Goal: Information Seeking & Learning: Understand process/instructions

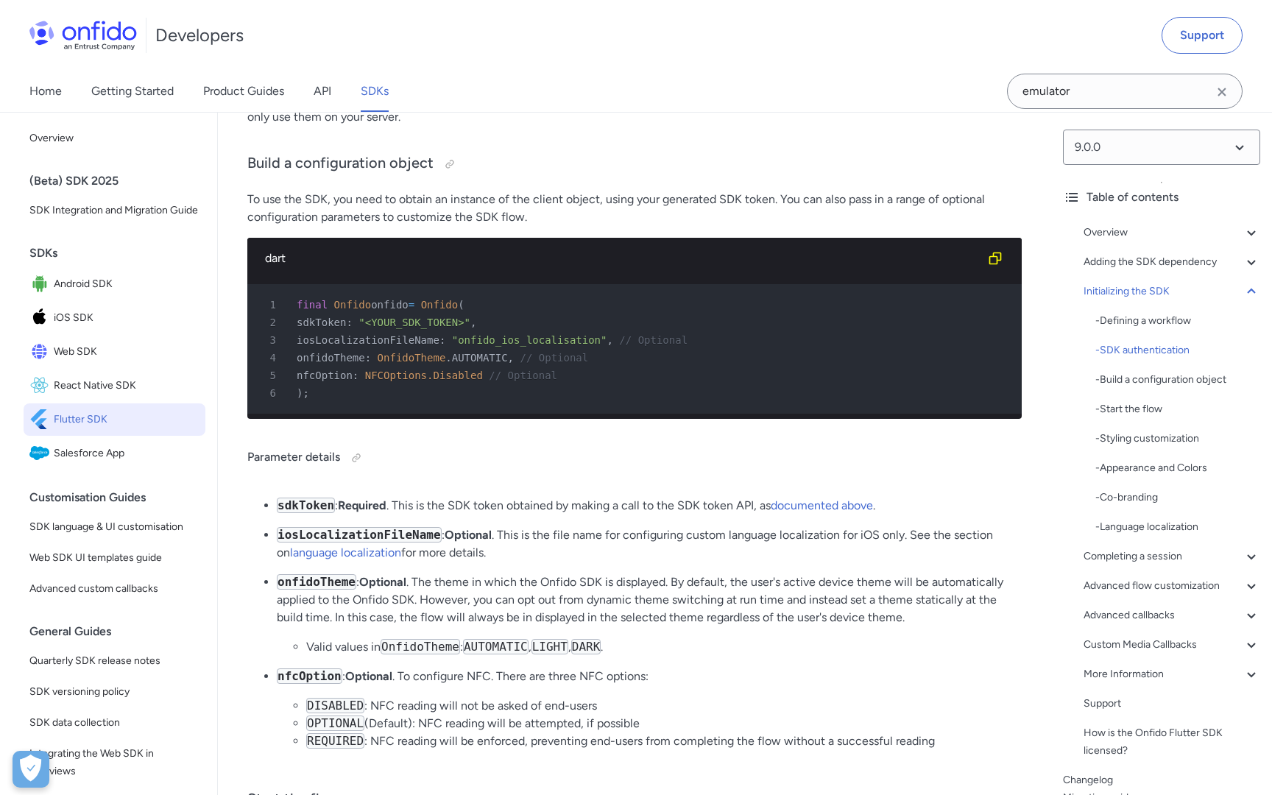
scroll to position [3385, 0]
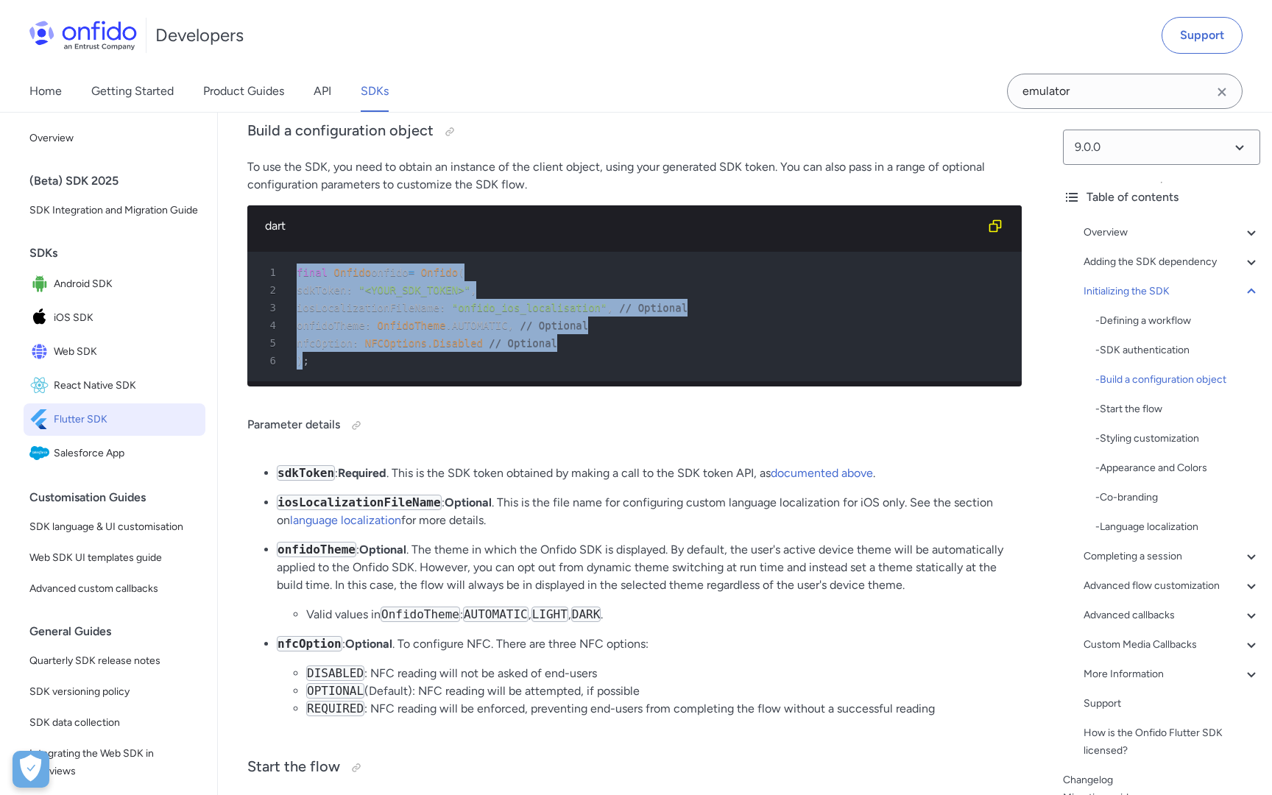
drag, startPoint x: 305, startPoint y: 379, endPoint x: 280, endPoint y: 283, distance: 99.8
click at [280, 283] on pre "1 final Onfido onfido = Onfido ( 2 sdkToken : "<YOUR_SDK_TOKEN>" , 3 iosLocaliz…" at bounding box center [634, 317] width 774 height 130
copy pre "final Onfido onfido = Onfido ( 2 sdkToken : "<YOUR_SDK_TOKEN>" , 3 iosLocalizat…"
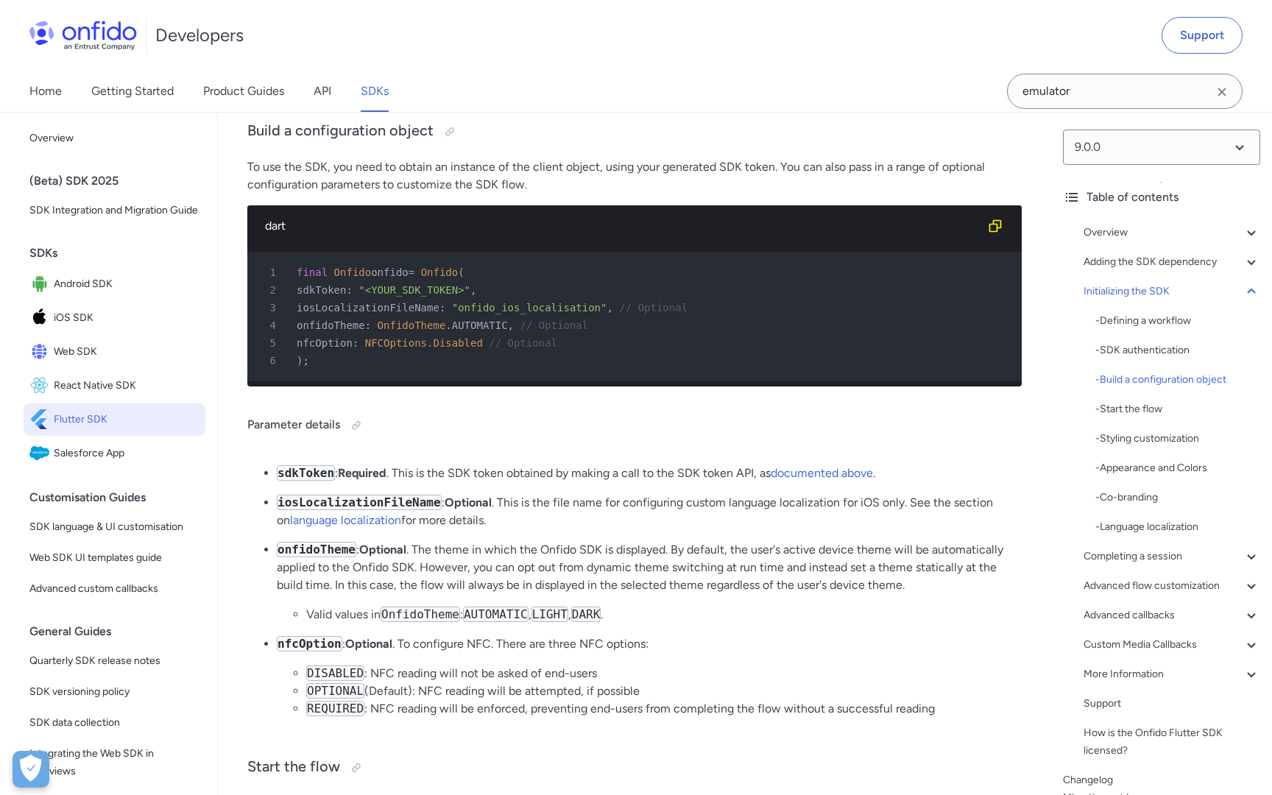
click at [341, 314] on span "iosLocalizationFileName" at bounding box center [368, 308] width 143 height 12
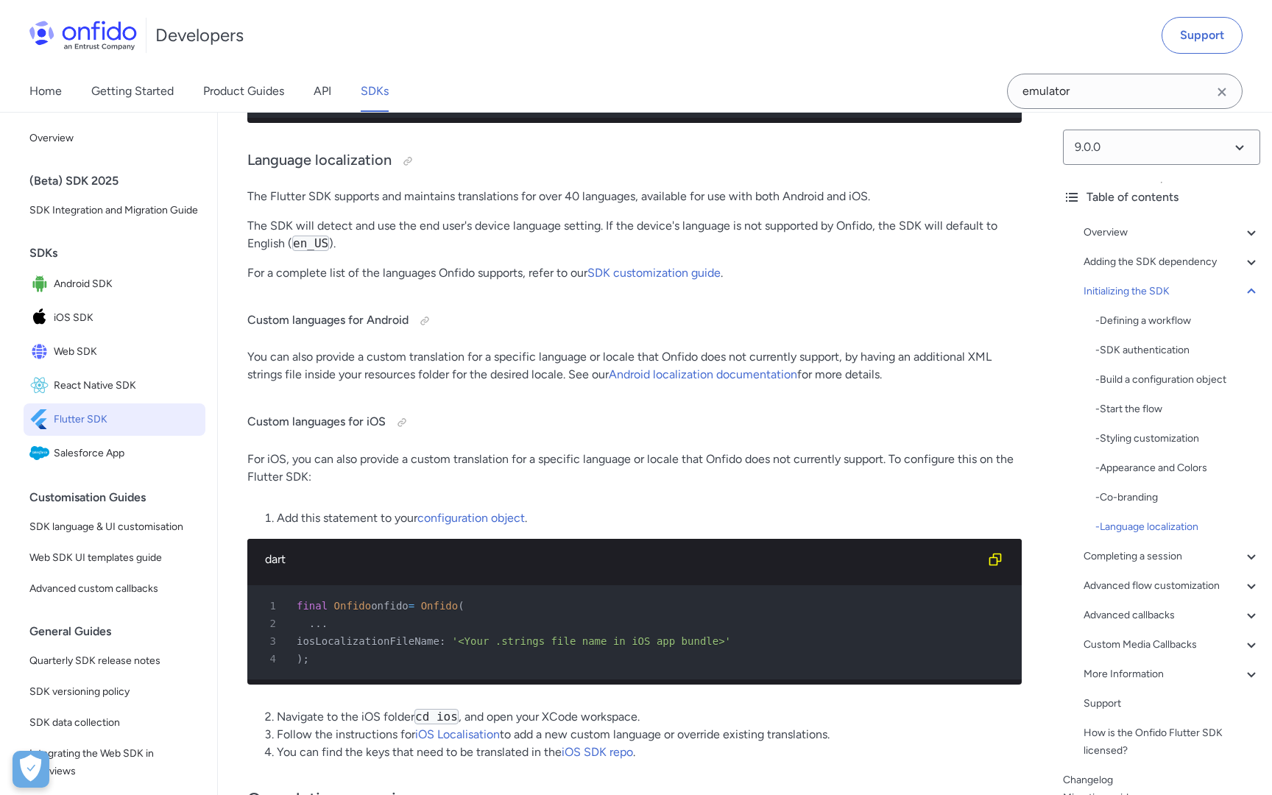
scroll to position [5837, 0]
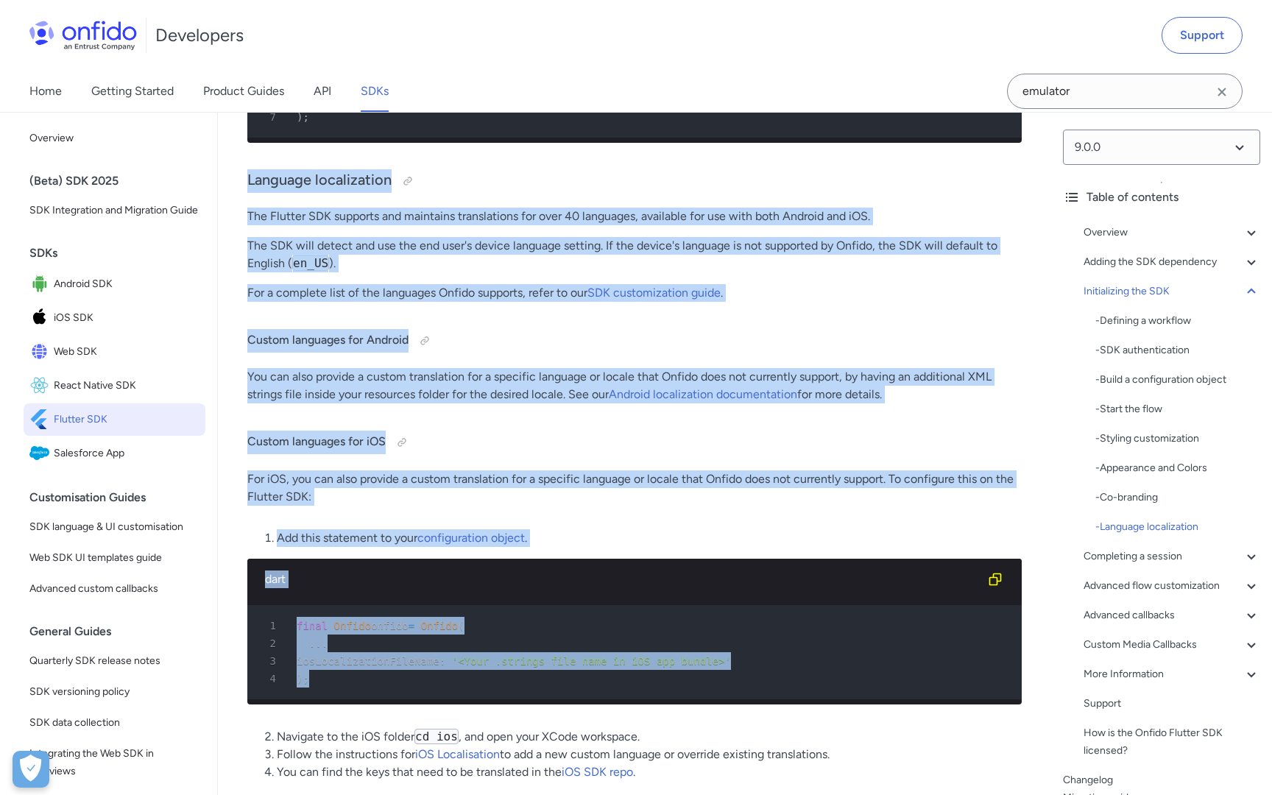
drag, startPoint x: 249, startPoint y: 198, endPoint x: 383, endPoint y: 700, distance: 519.3
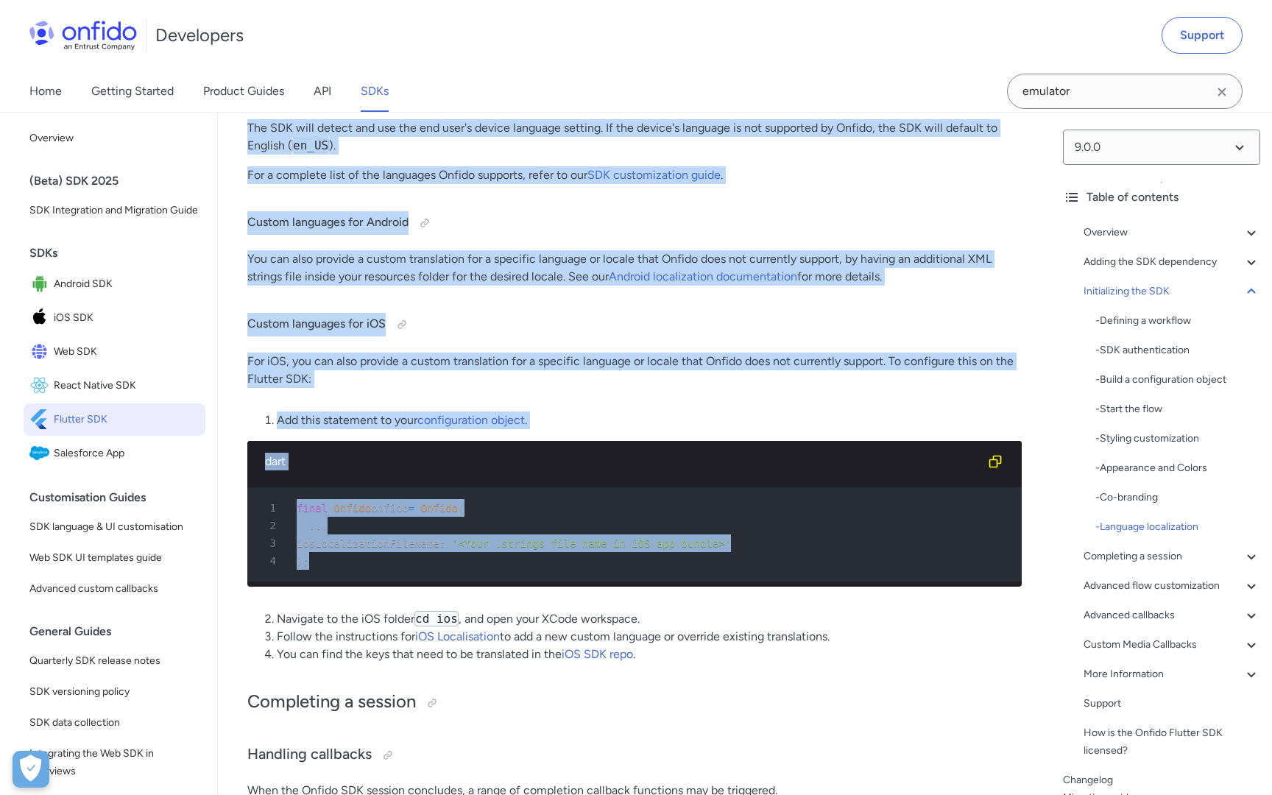
scroll to position [5973, 0]
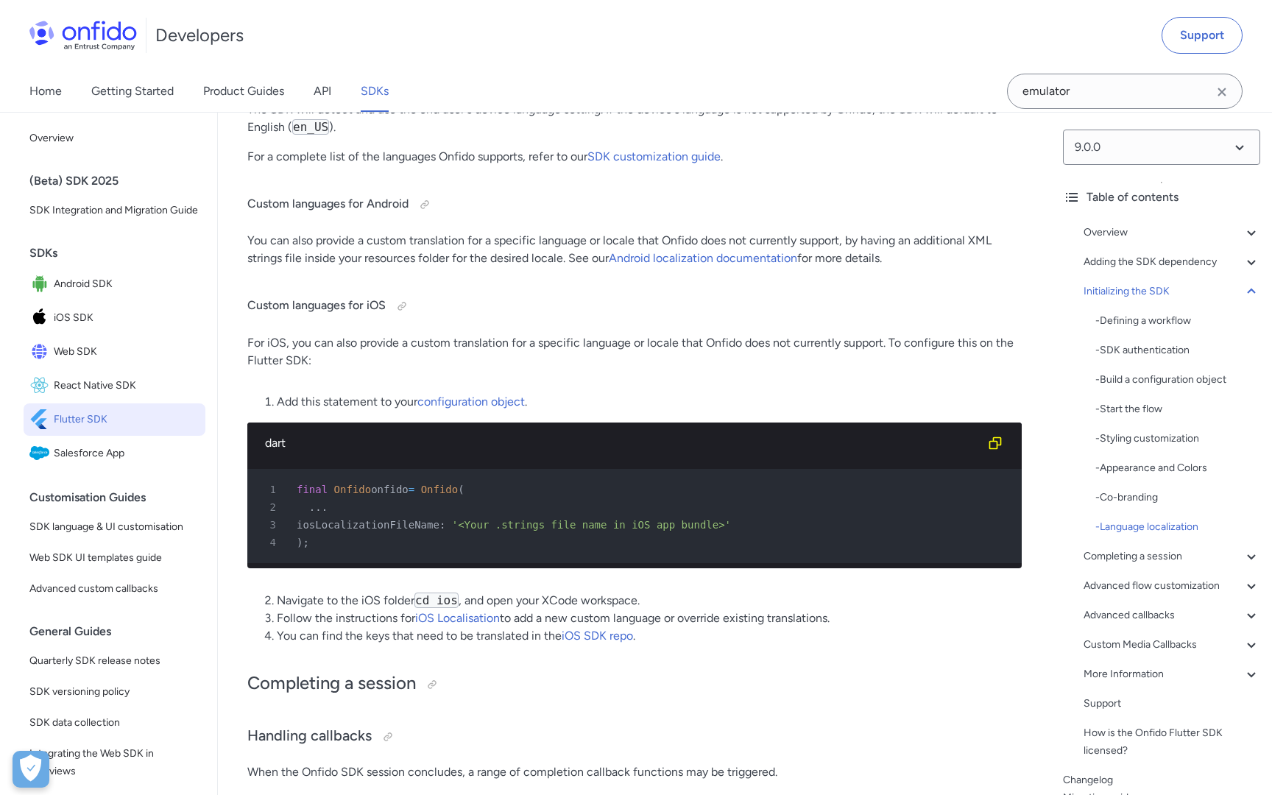
click at [383, 696] on h2 "Completing a session" at bounding box center [634, 683] width 774 height 25
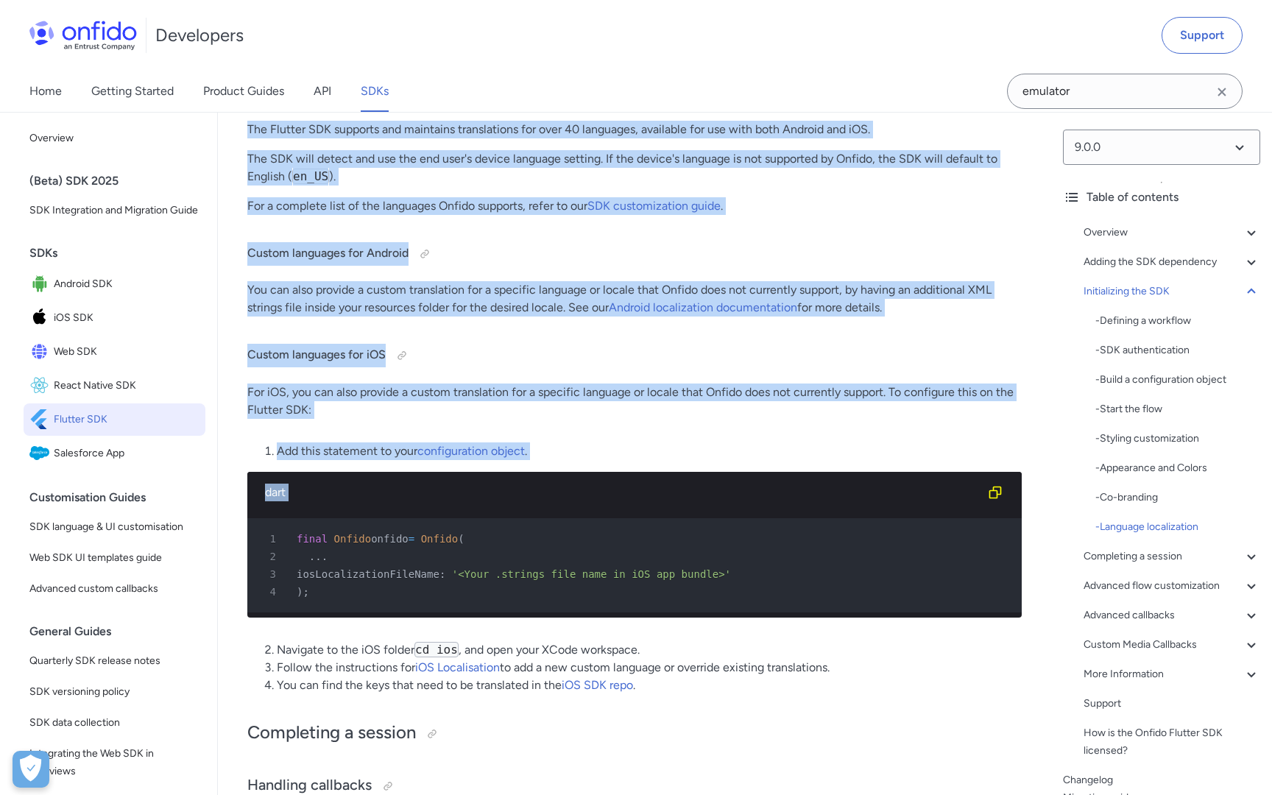
scroll to position [5925, 0]
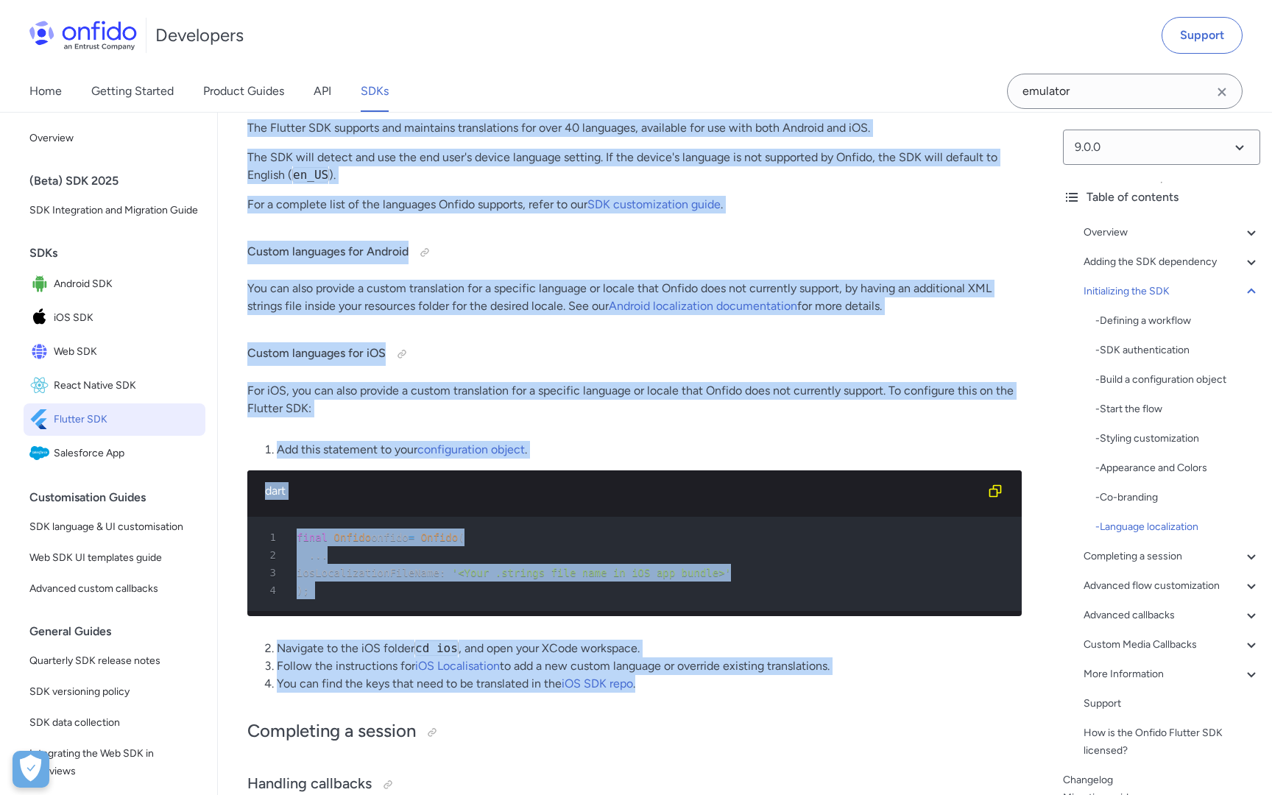
drag, startPoint x: 249, startPoint y: 236, endPoint x: 654, endPoint y: 716, distance: 627.8
copy div "Language localization The Flutter SDK supports and maintains translations for o…"
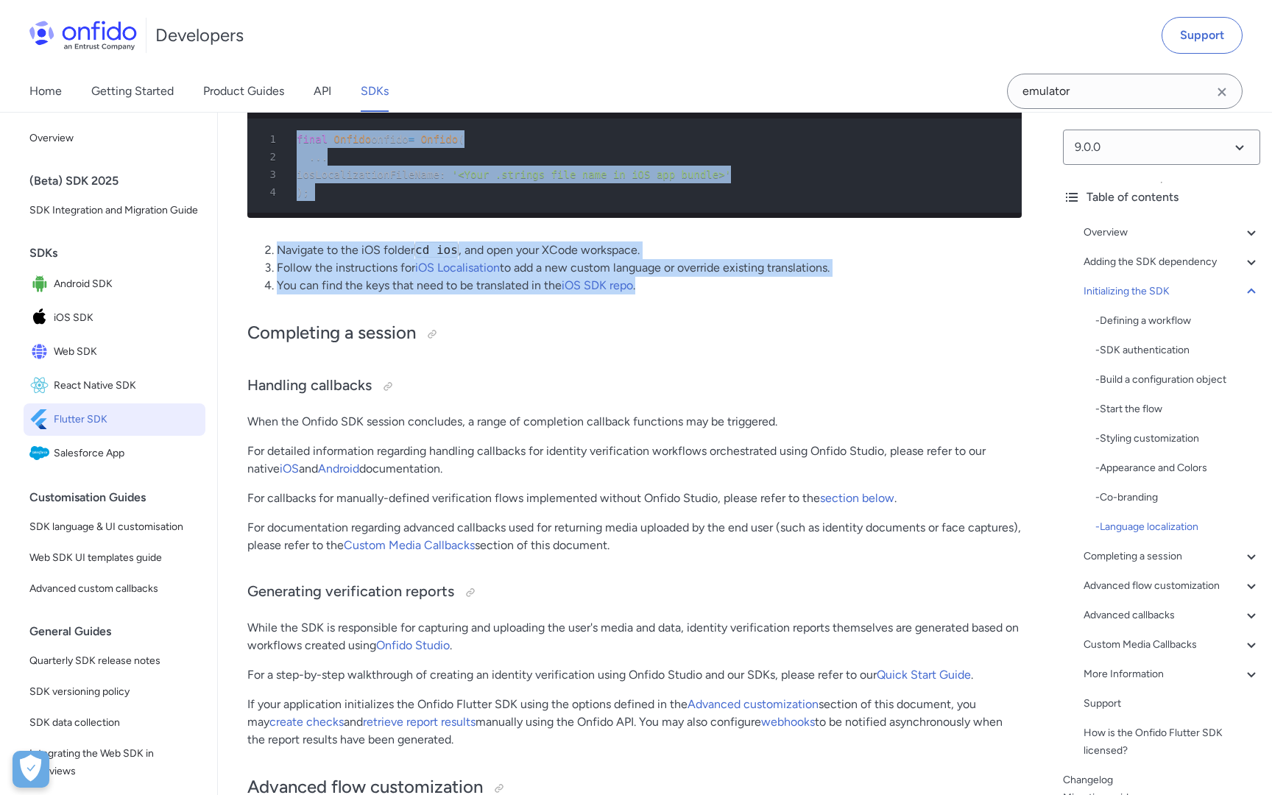
scroll to position [6336, 0]
